Goal: Information Seeking & Learning: Learn about a topic

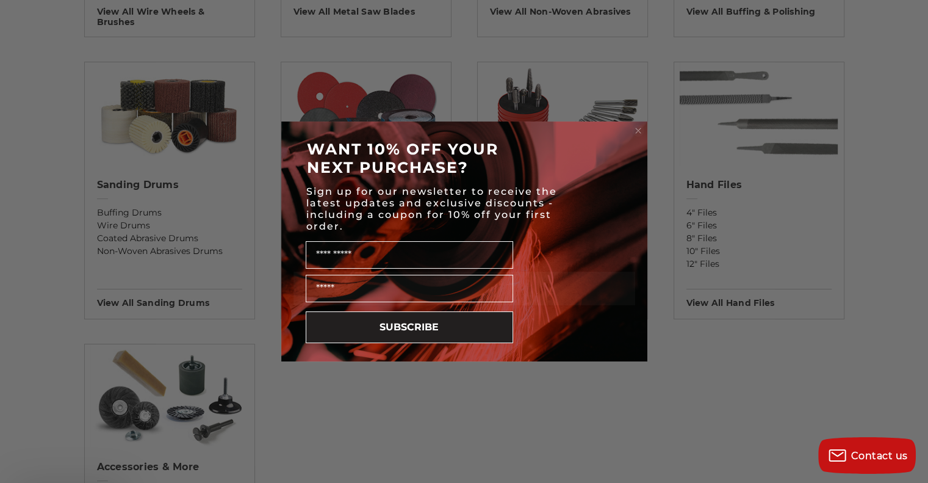
scroll to position [1342, 0]
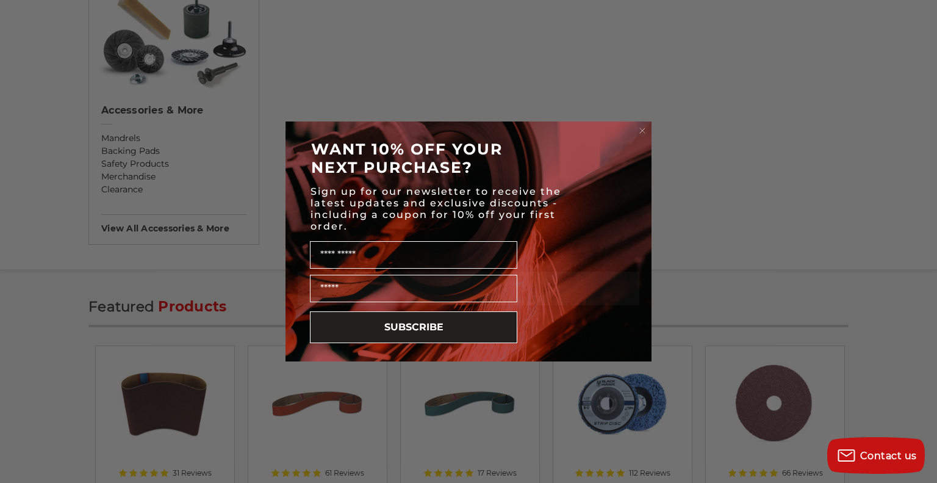
click at [641, 129] on icon "Close dialog" at bounding box center [642, 130] width 5 height 5
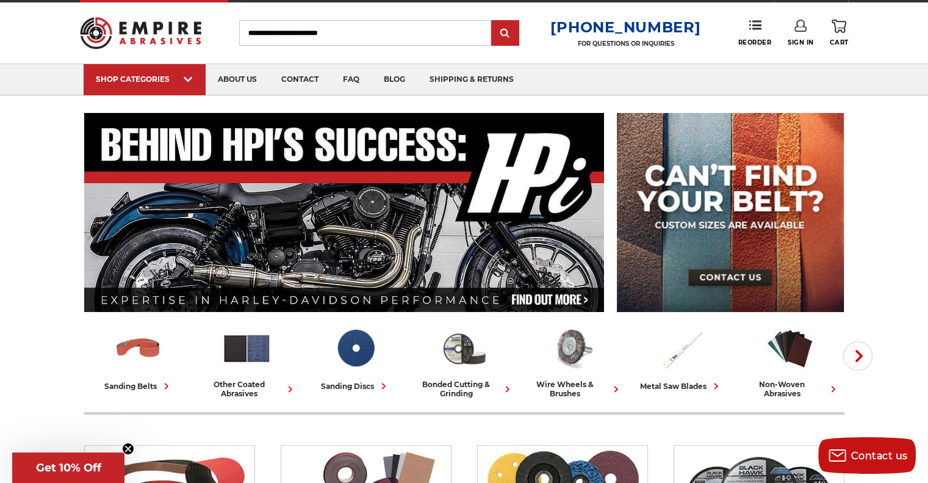
scroll to position [0, 0]
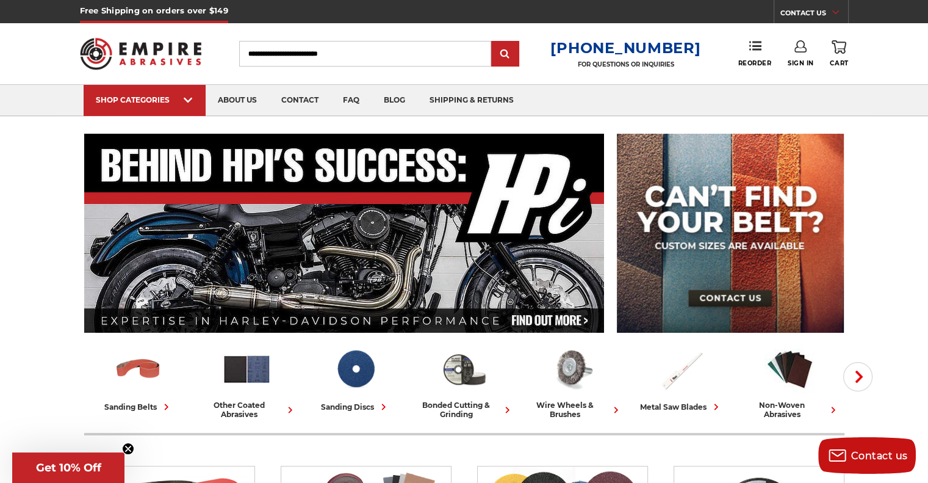
click at [819, 13] on link "CONTACT US" at bounding box center [814, 14] width 68 height 17
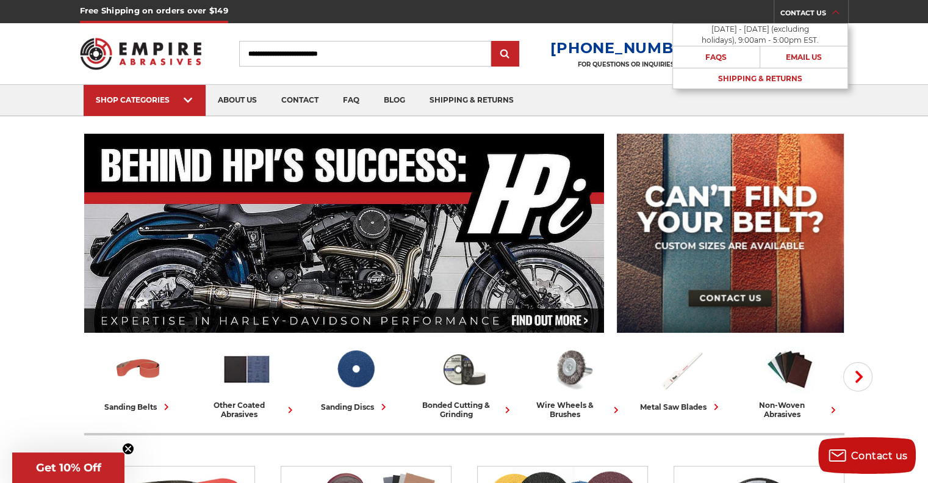
click at [819, 13] on link "CONTACT US" at bounding box center [814, 14] width 68 height 17
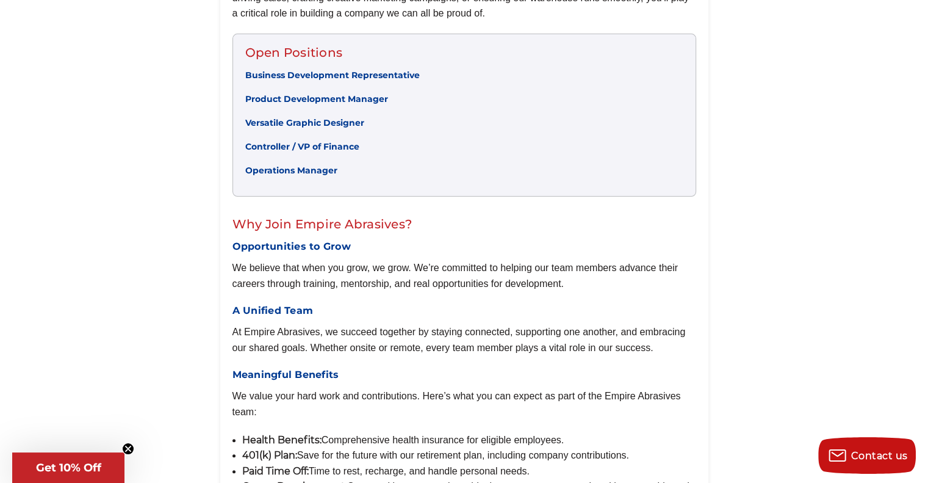
scroll to position [366, 0]
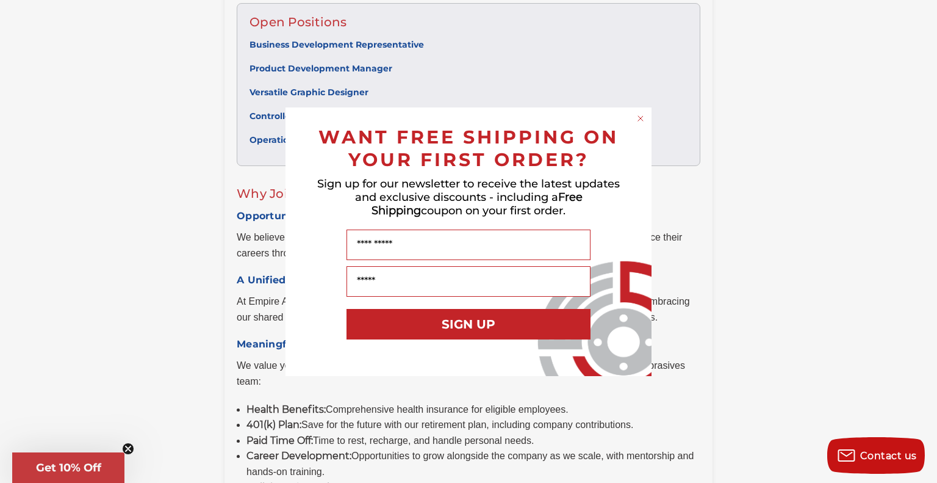
click at [641, 121] on circle "Close dialog" at bounding box center [641, 118] width 12 height 12
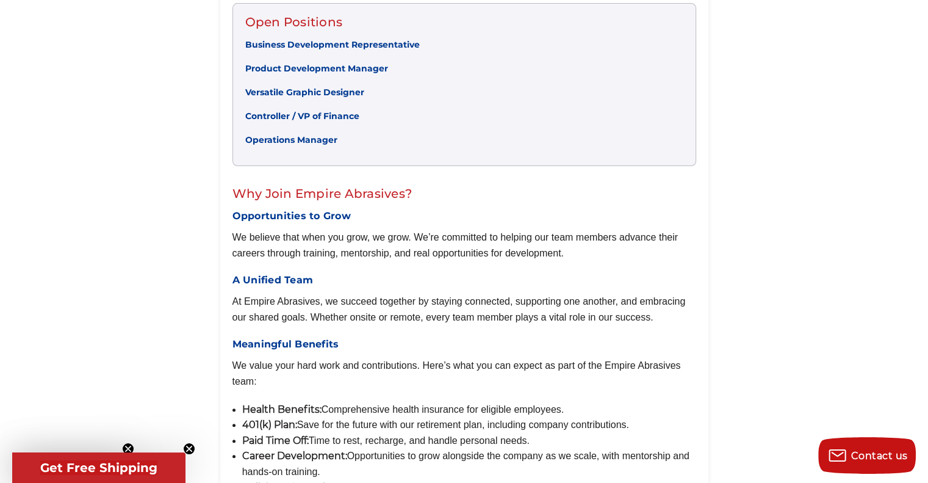
click at [314, 114] on link "Controller / VP of Finance" at bounding box center [302, 115] width 114 height 11
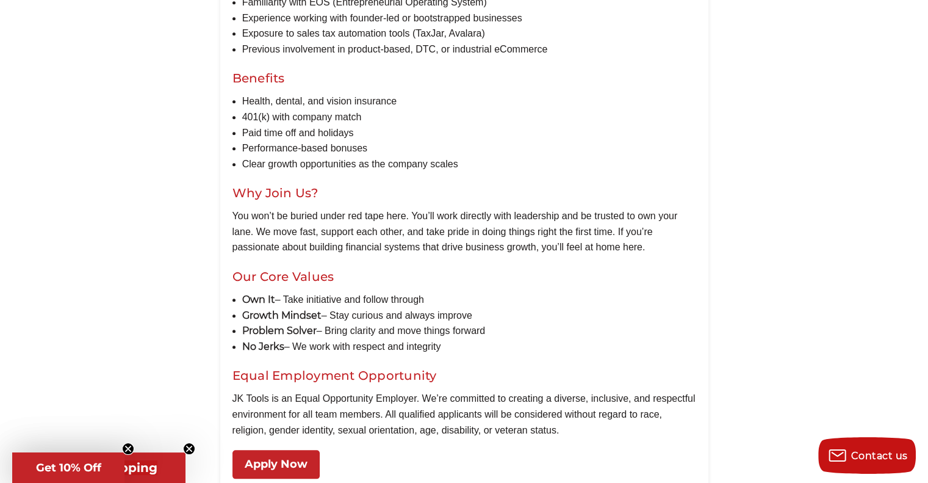
scroll to position [1159, 0]
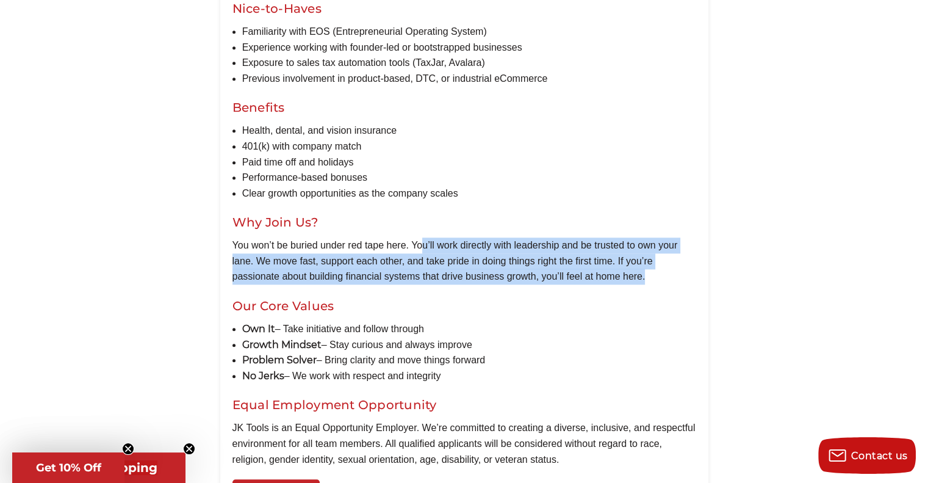
drag, startPoint x: 424, startPoint y: 235, endPoint x: 664, endPoint y: 278, distance: 243.6
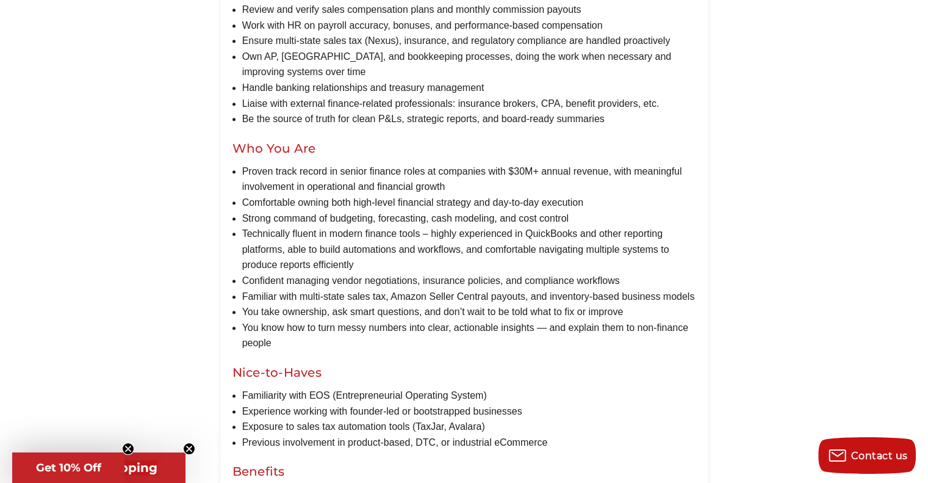
scroll to position [793, 0]
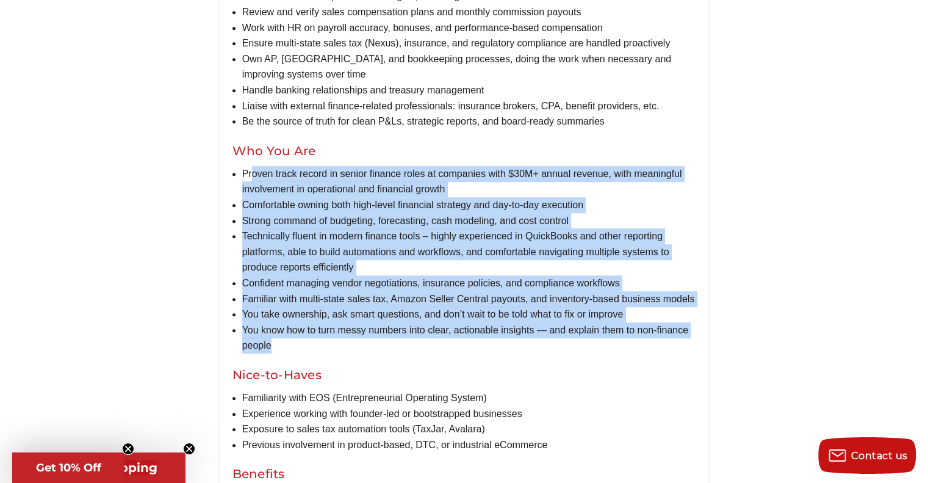
drag, startPoint x: 250, startPoint y: 173, endPoint x: 401, endPoint y: 353, distance: 234.8
click at [401, 353] on ul "Proven track record in senior finance roles at companies with $30M+ annual reve…" at bounding box center [469, 259] width 454 height 187
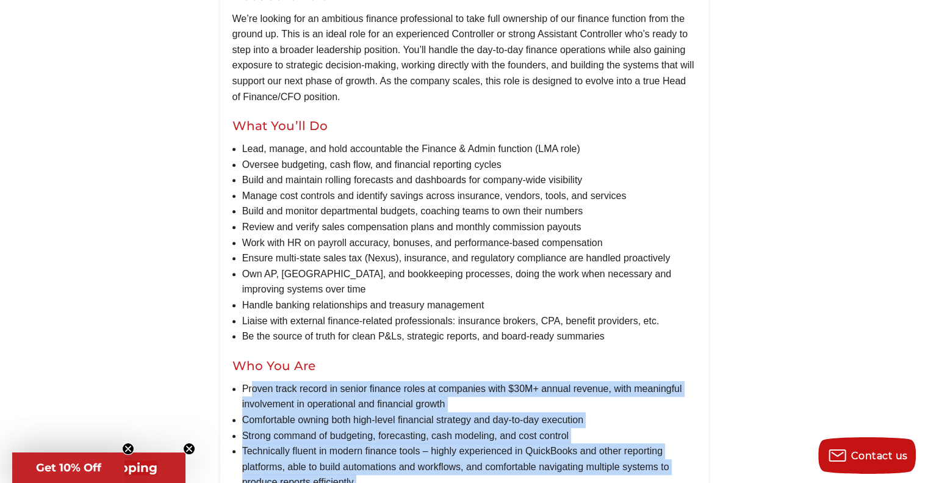
scroll to position [549, 0]
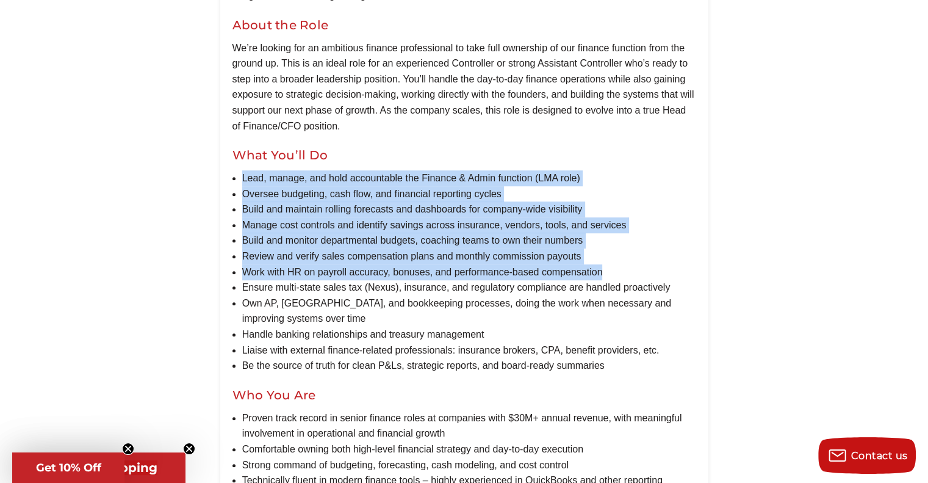
drag, startPoint x: 624, startPoint y: 273, endPoint x: 215, endPoint y: 175, distance: 420.3
click at [215, 175] on div "Apply Now Controller / VP of Finance – CFO Development Track Reports To: Founde…" at bounding box center [464, 406] width 516 height 1471
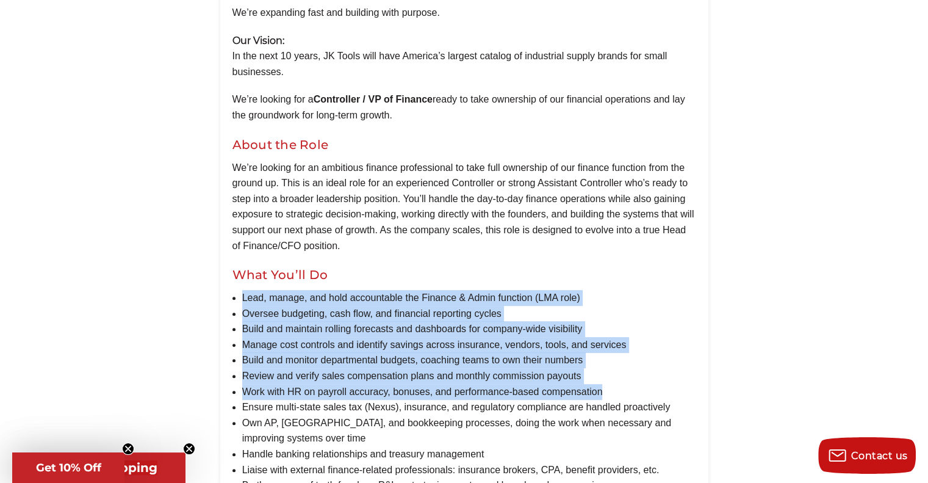
scroll to position [427, 0]
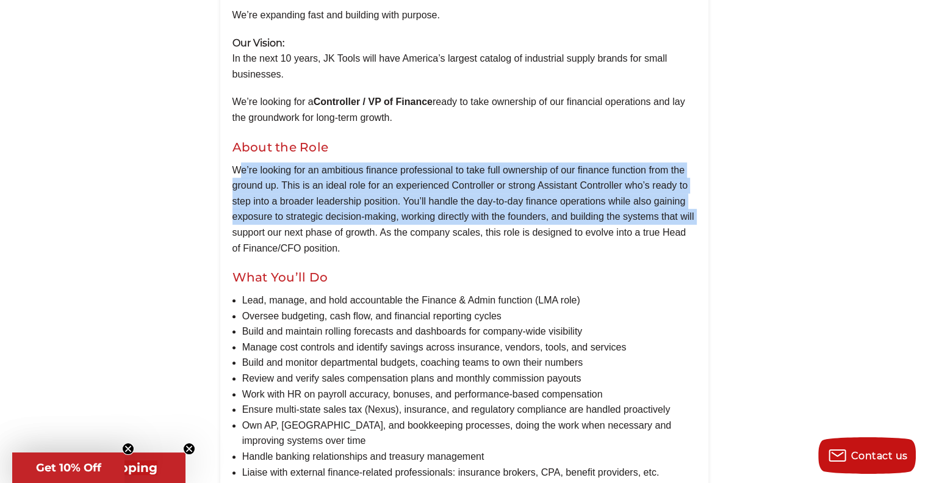
drag, startPoint x: 237, startPoint y: 171, endPoint x: 233, endPoint y: 225, distance: 53.8
click at [233, 225] on p "We’re looking for an ambitious finance professional to take full ownership of o…" at bounding box center [464, 209] width 464 height 94
click at [261, 221] on p "We’re looking for an ambitious finance professional to take full ownership of o…" at bounding box center [464, 209] width 464 height 94
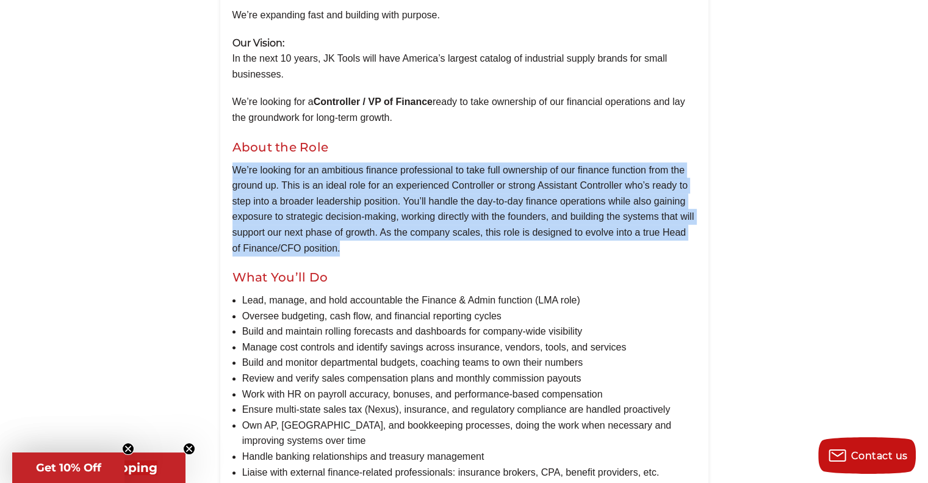
drag, startPoint x: 229, startPoint y: 168, endPoint x: 388, endPoint y: 247, distance: 177.6
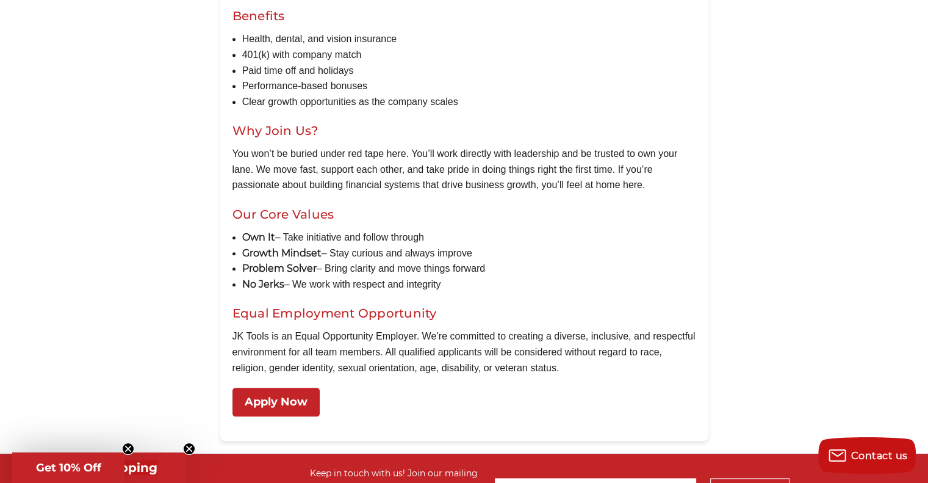
scroll to position [1373, 0]
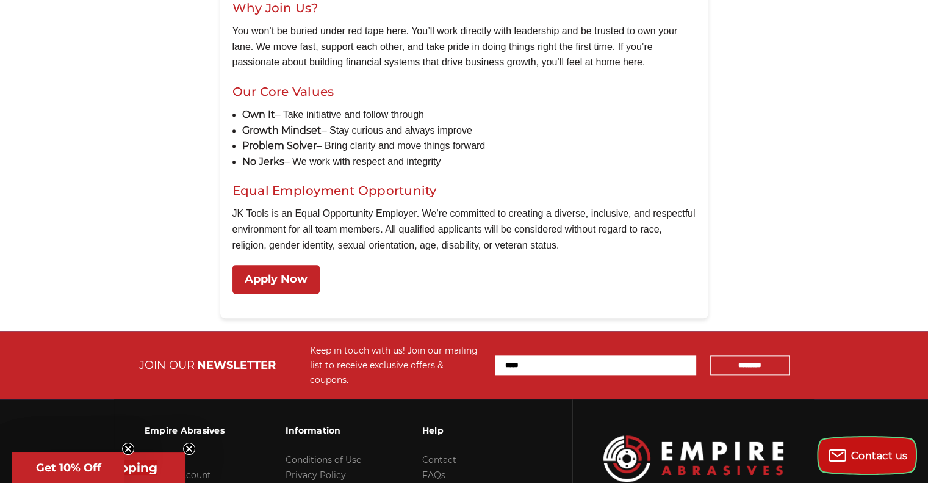
click at [876, 453] on span "Contact us" at bounding box center [879, 456] width 57 height 12
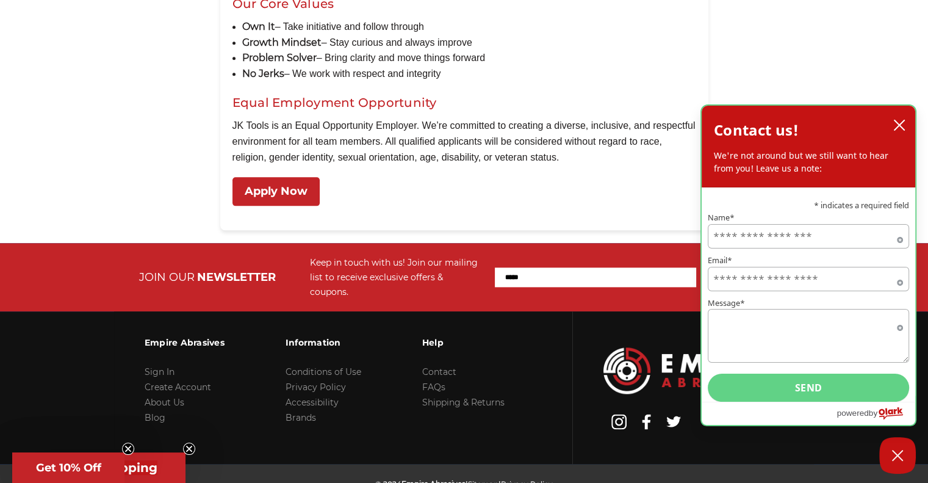
scroll to position [1495, 0]
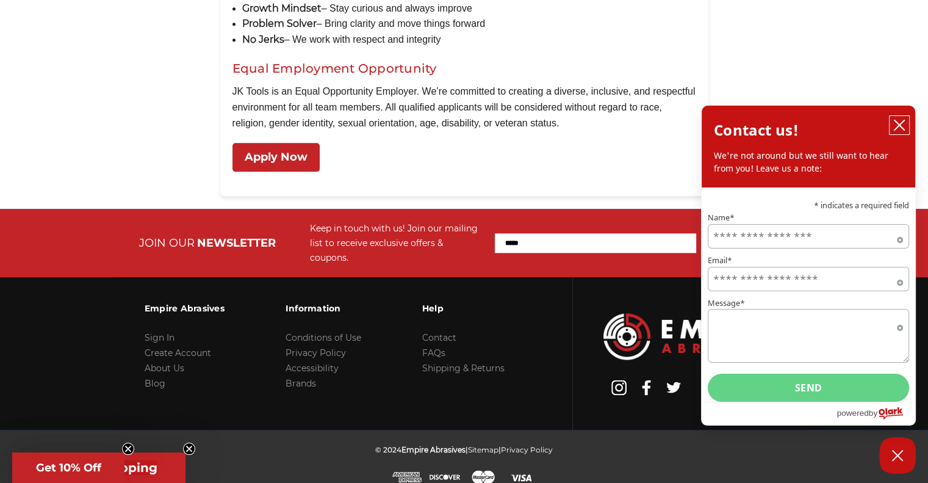
click at [902, 126] on icon "close chatbox" at bounding box center [899, 125] width 12 height 12
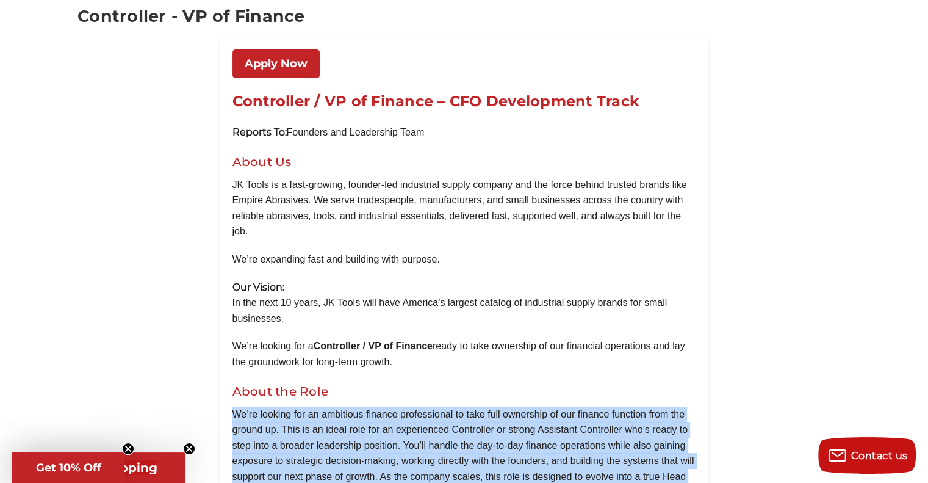
scroll to position [0, 0]
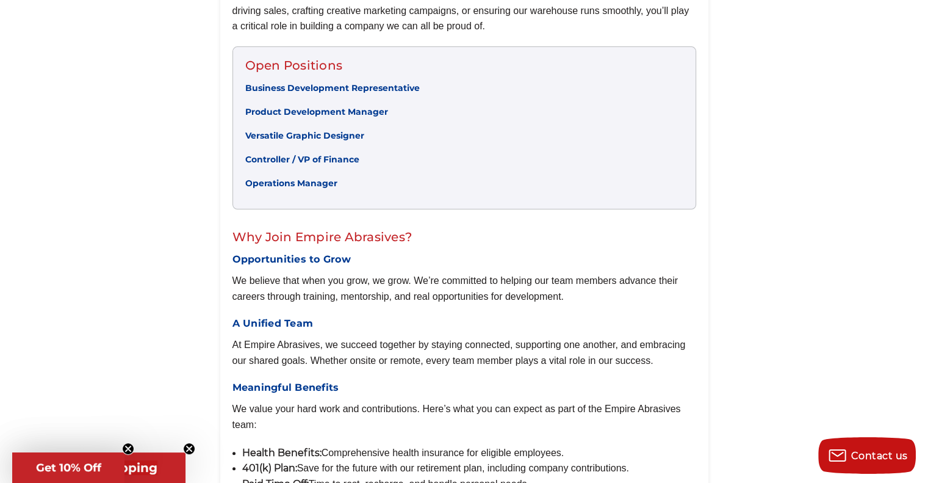
scroll to position [244, 0]
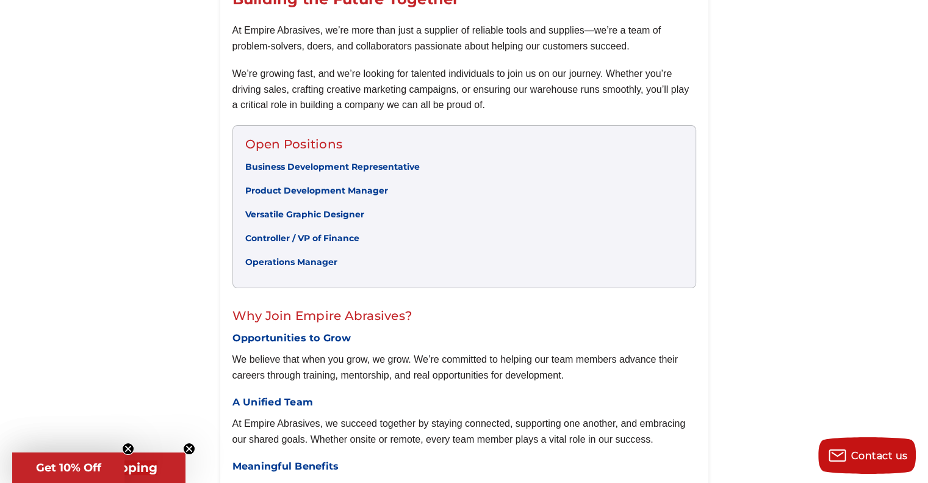
click at [309, 260] on link "Operations Manager" at bounding box center [291, 261] width 92 height 11
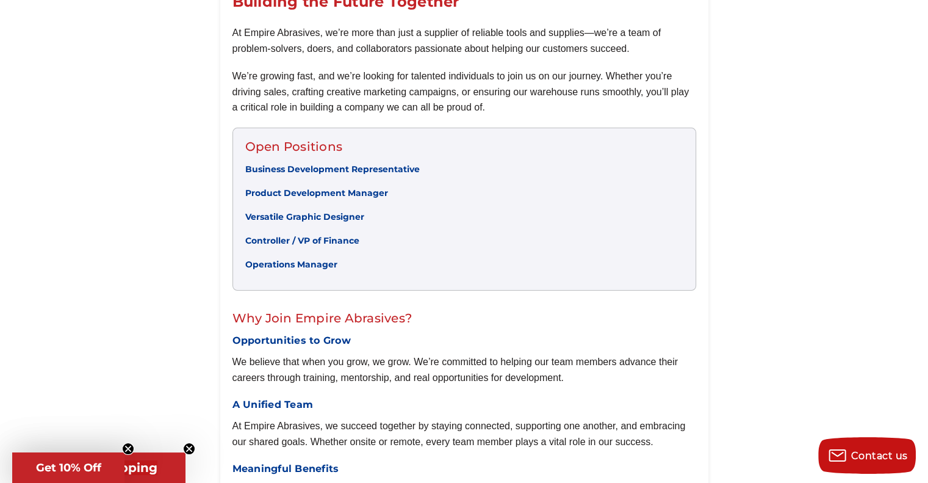
click at [337, 164] on link "Business Development Representative" at bounding box center [332, 169] width 174 height 11
